Goal: Download file/media

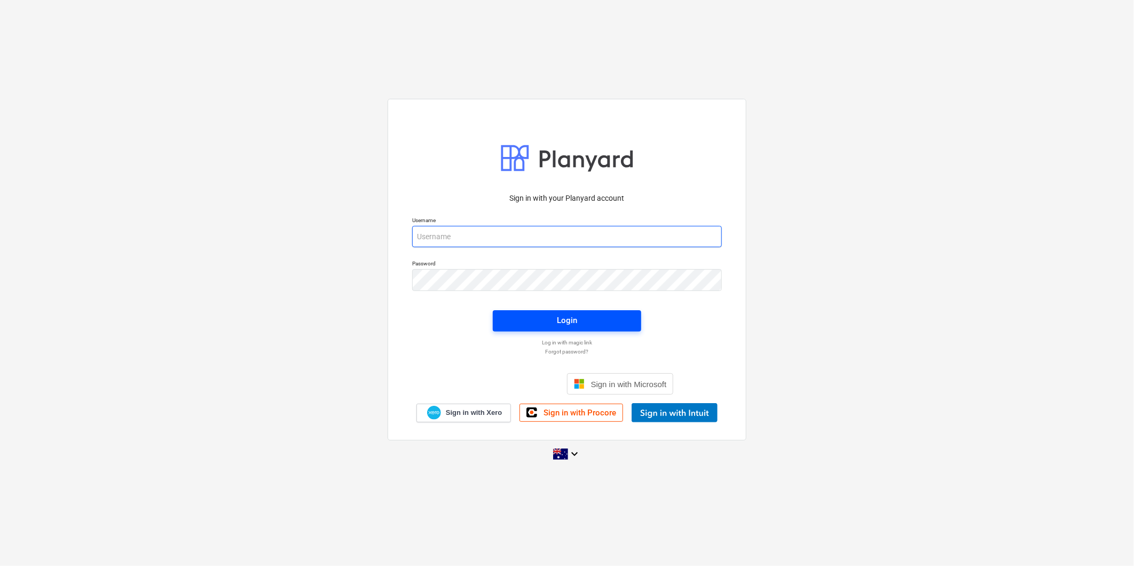
type input "[PERSON_NAME][EMAIL_ADDRESS][DOMAIN_NAME][PERSON_NAME]"
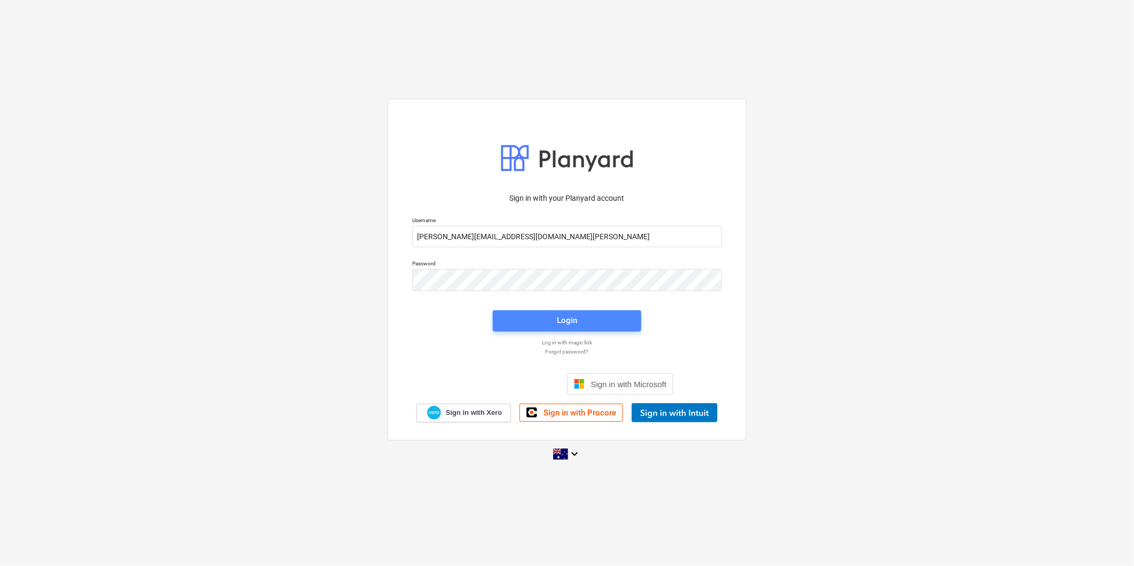
click at [504, 321] on button "Login" at bounding box center [567, 320] width 148 height 21
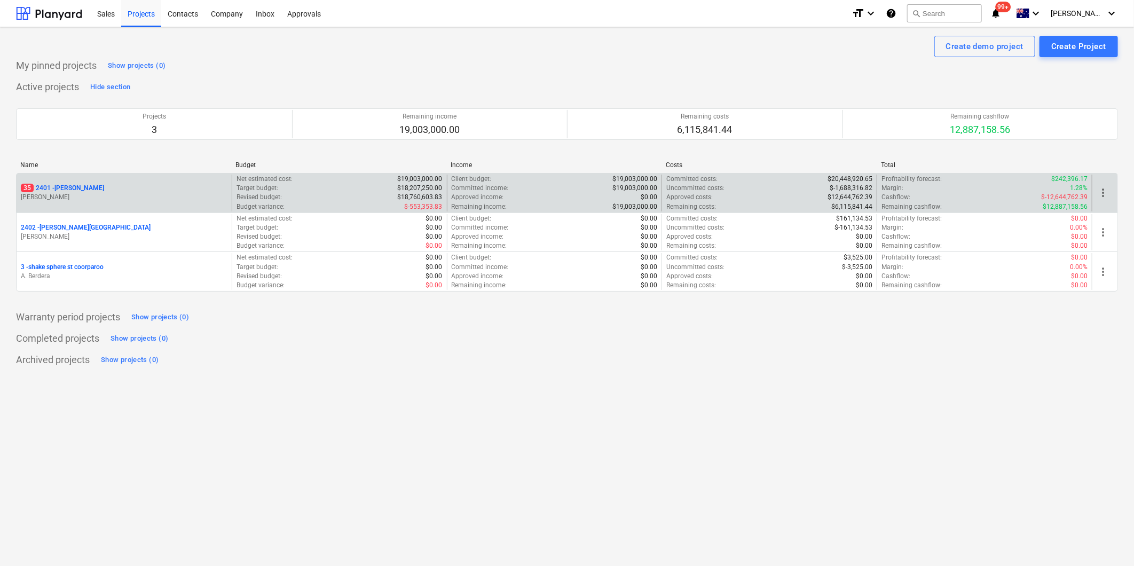
click at [148, 191] on div "35 2401 - [PERSON_NAME]" at bounding box center [124, 188] width 207 height 9
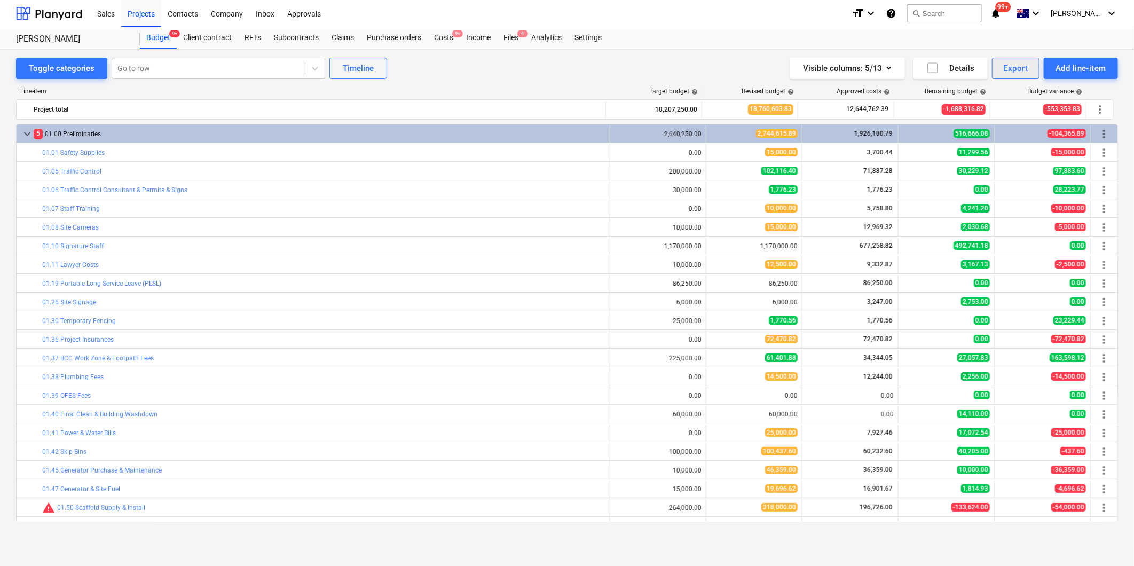
click at [992, 64] on button "Export" at bounding box center [1016, 68] width 48 height 21
click at [1006, 147] on div "Cost lines XLSX" at bounding box center [980, 151] width 119 height 19
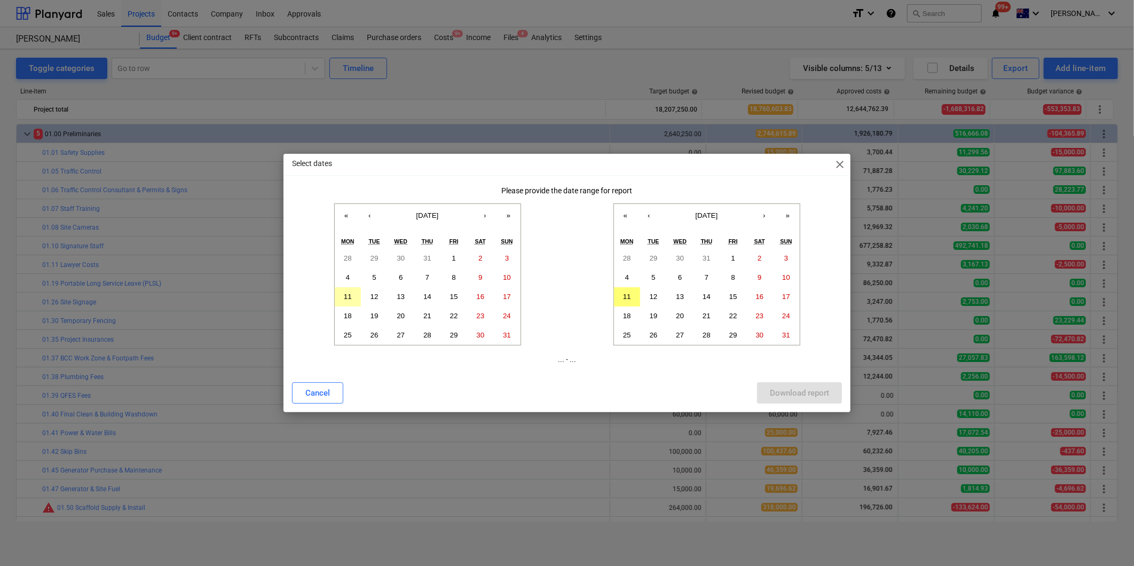
click at [340, 295] on button "11" at bounding box center [348, 296] width 27 height 19
click at [627, 297] on abbr "11" at bounding box center [627, 297] width 8 height 8
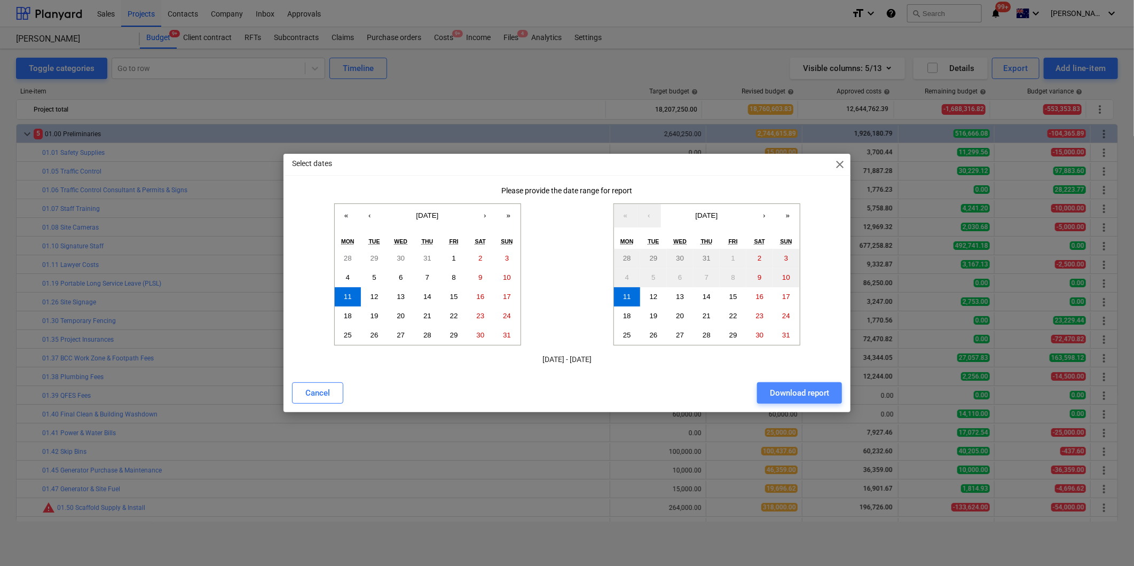
click at [780, 392] on div "Download report" at bounding box center [799, 393] width 59 height 14
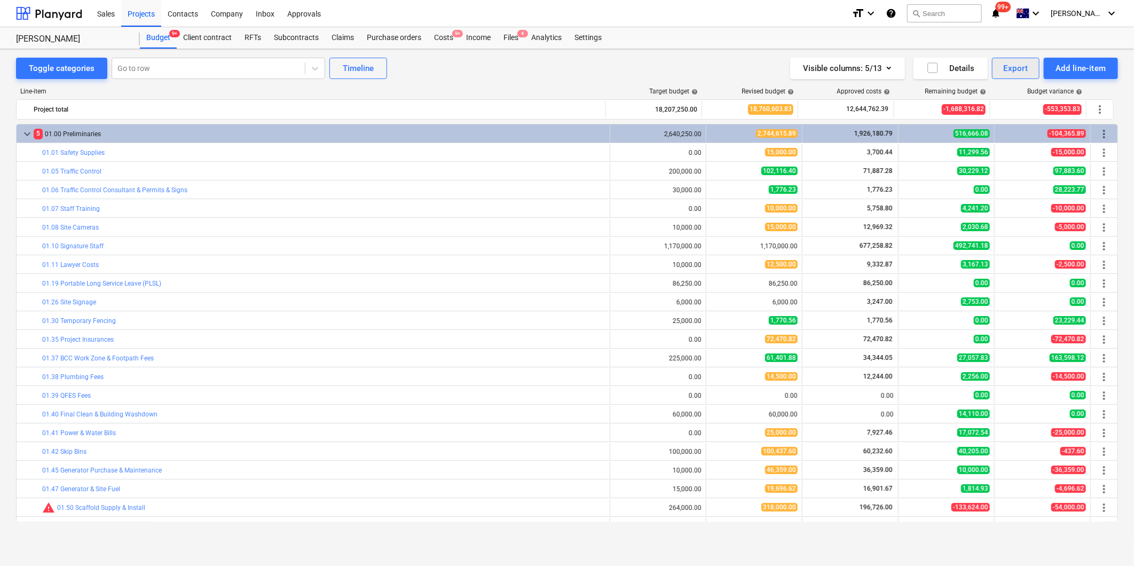
click at [1004, 68] on div "Export" at bounding box center [1016, 68] width 25 height 14
click at [991, 110] on div "XLSX (only visible columns)" at bounding box center [980, 113] width 119 height 19
click at [1023, 70] on div "Export" at bounding box center [1016, 68] width 25 height 14
click at [991, 115] on div "XLSX (only visible columns)" at bounding box center [980, 113] width 119 height 19
